Goal: Task Accomplishment & Management: Manage account settings

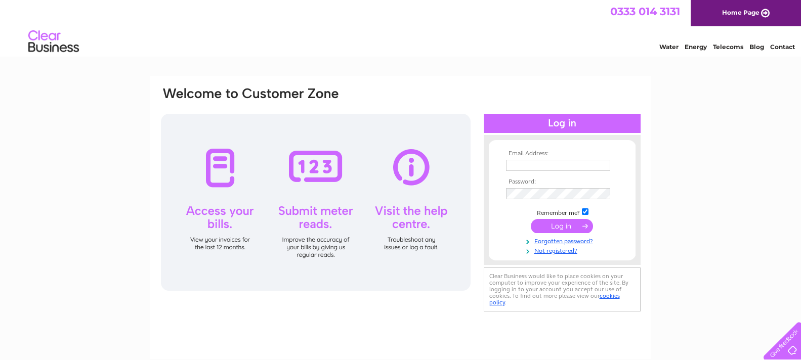
type input "[PERSON_NAME][EMAIL_ADDRESS][DOMAIN_NAME]"
click at [564, 221] on input "submit" at bounding box center [562, 226] width 62 height 14
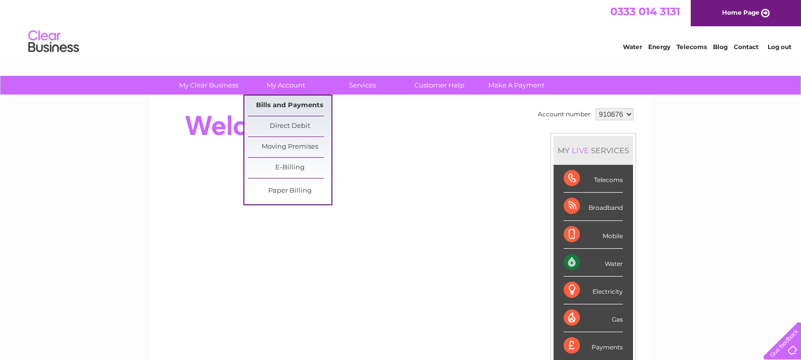
click at [293, 103] on link "Bills and Payments" at bounding box center [289, 106] width 83 height 20
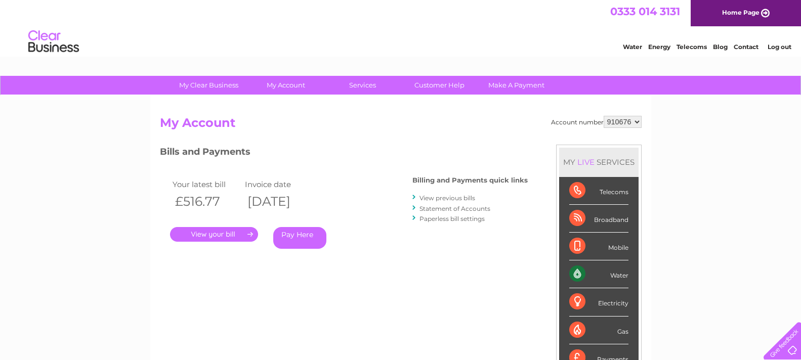
click at [227, 234] on link "." at bounding box center [214, 234] width 88 height 15
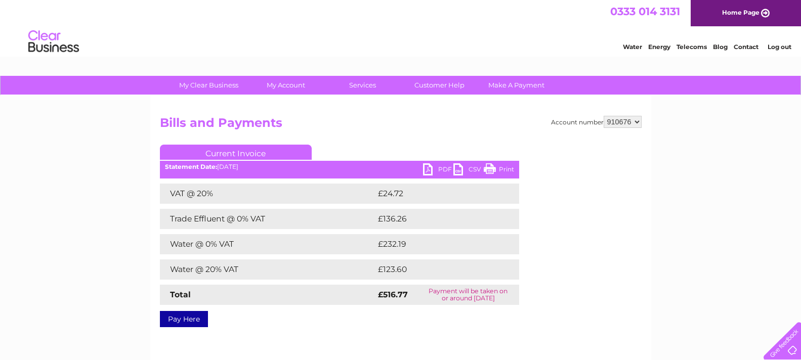
click at [429, 170] on link "PDF" at bounding box center [438, 170] width 30 height 15
